Goal: Check status: Check status

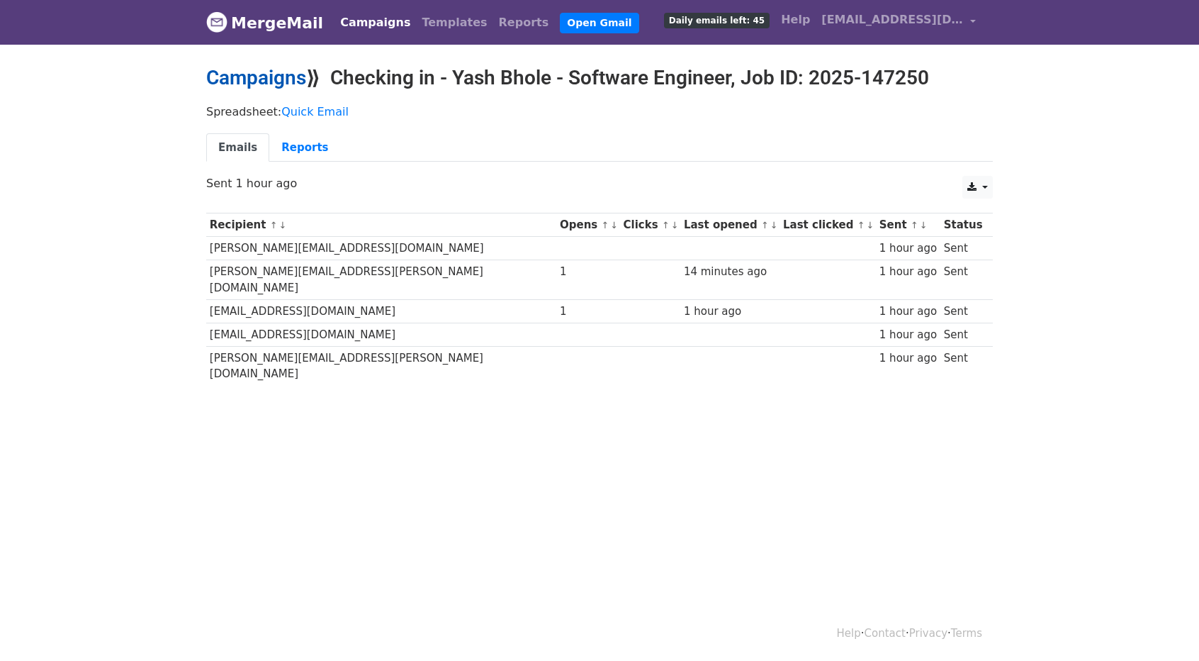
click at [272, 67] on link "Campaigns" at bounding box center [256, 77] width 100 height 23
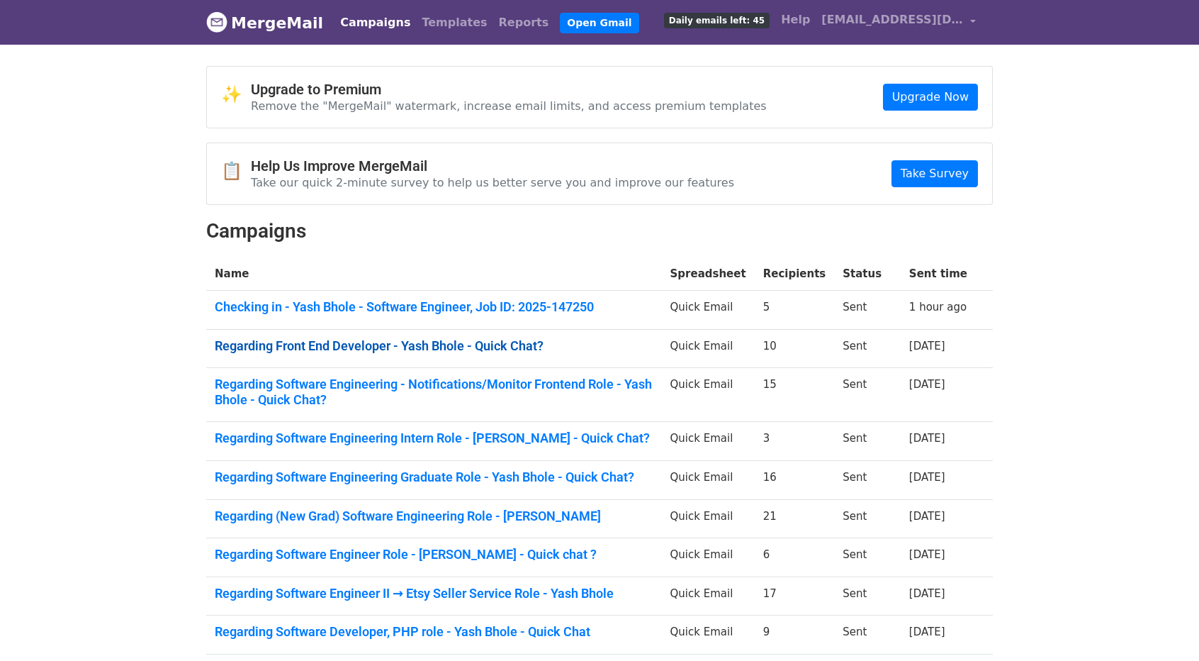
click at [313, 342] on link "Regarding Front End Developer - Yash Bhole - Quick Chat?" at bounding box center [434, 346] width 439 height 16
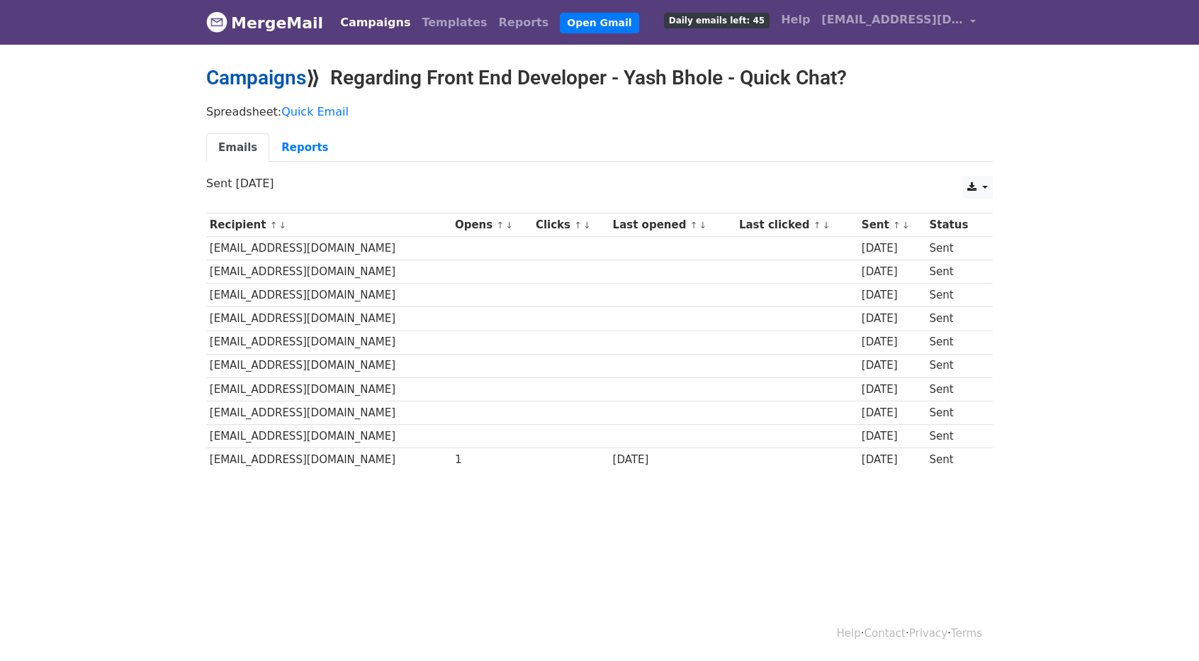
click at [266, 83] on link "Campaigns" at bounding box center [256, 77] width 100 height 23
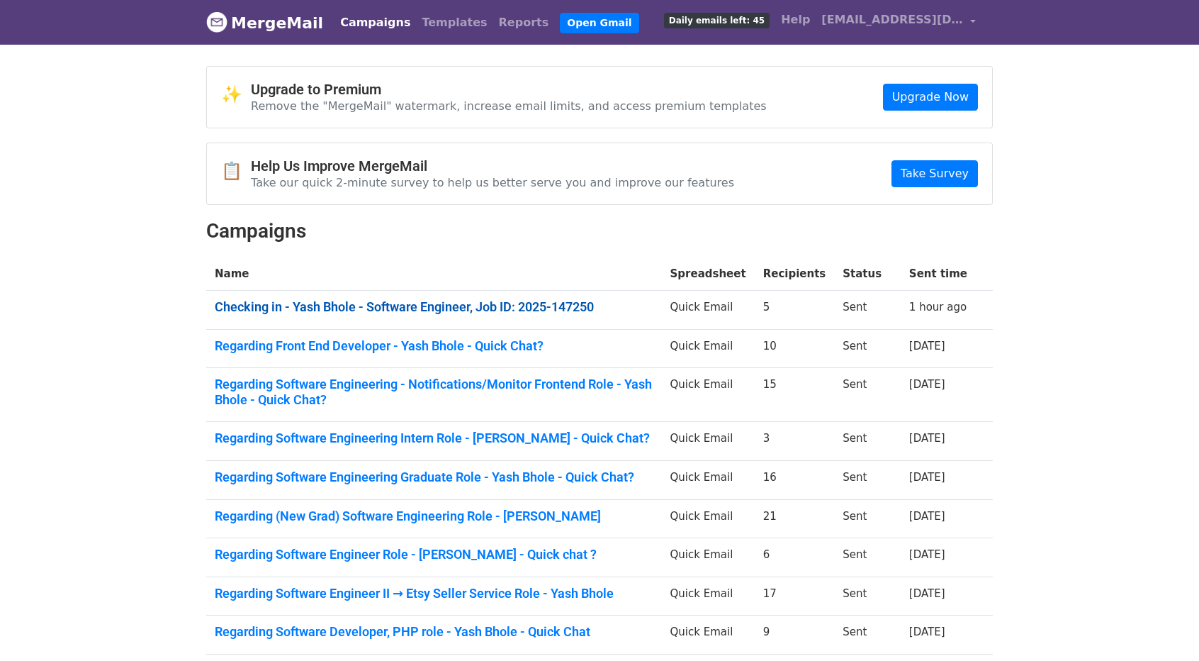
click at [245, 301] on link "Checking in - Yash Bhole - Software Engineer, Job ID: 2025-147250" at bounding box center [434, 307] width 439 height 16
